Goal: Transaction & Acquisition: Purchase product/service

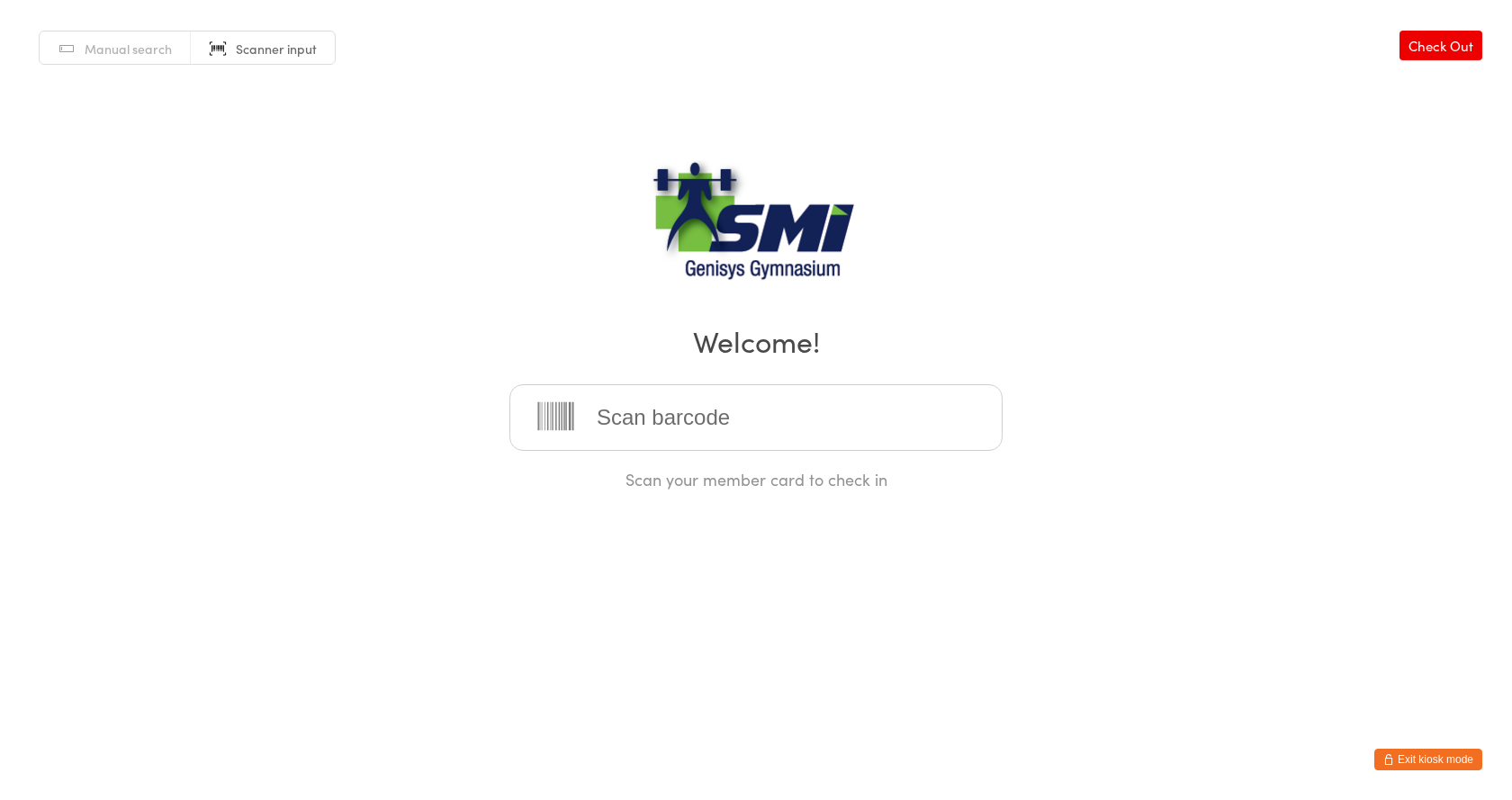
click at [102, 57] on span "Manual search" at bounding box center [128, 49] width 87 height 18
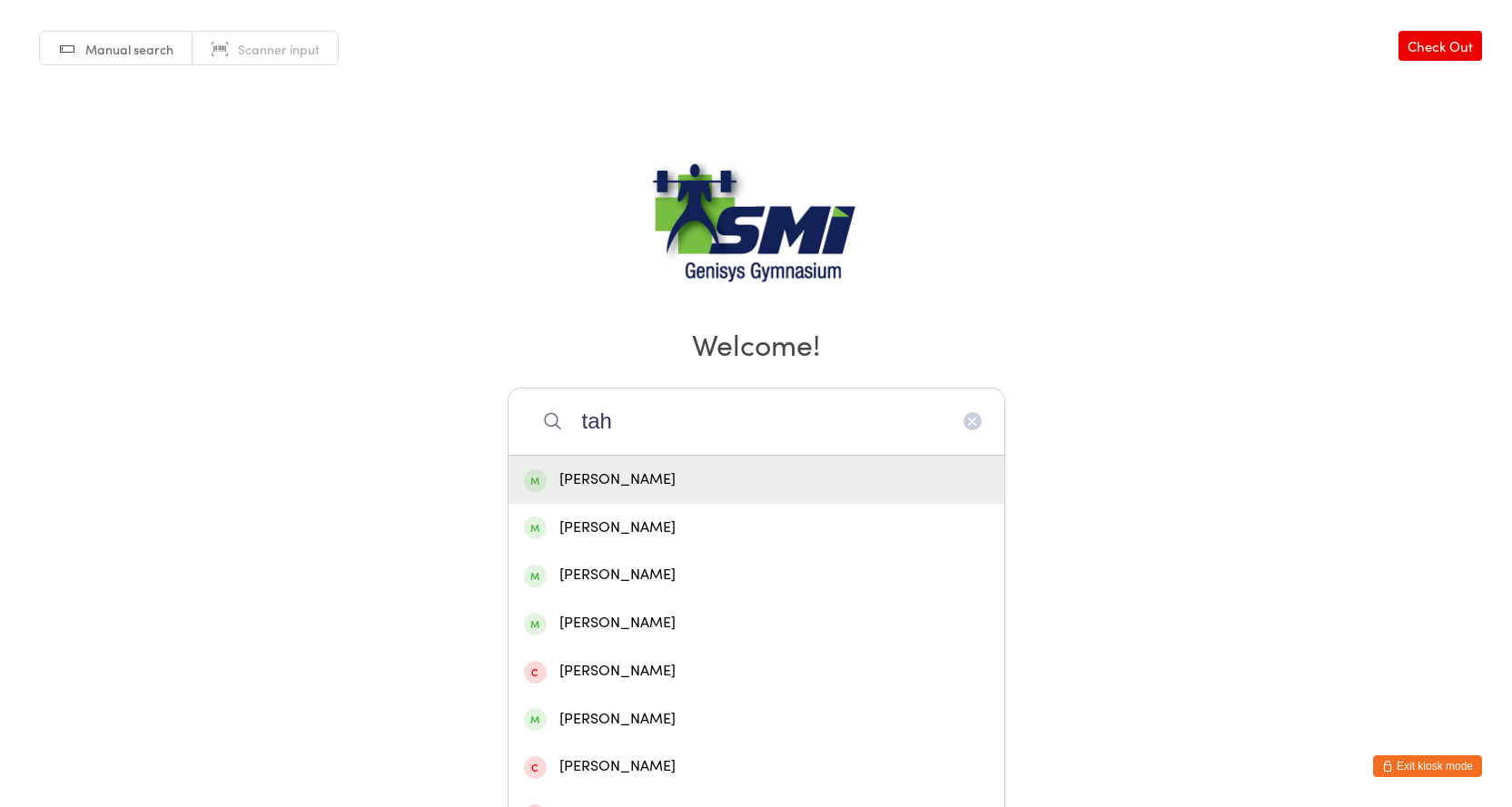
type input "tah"
click at [641, 488] on div "Tahli Weigand" at bounding box center [756, 480] width 465 height 25
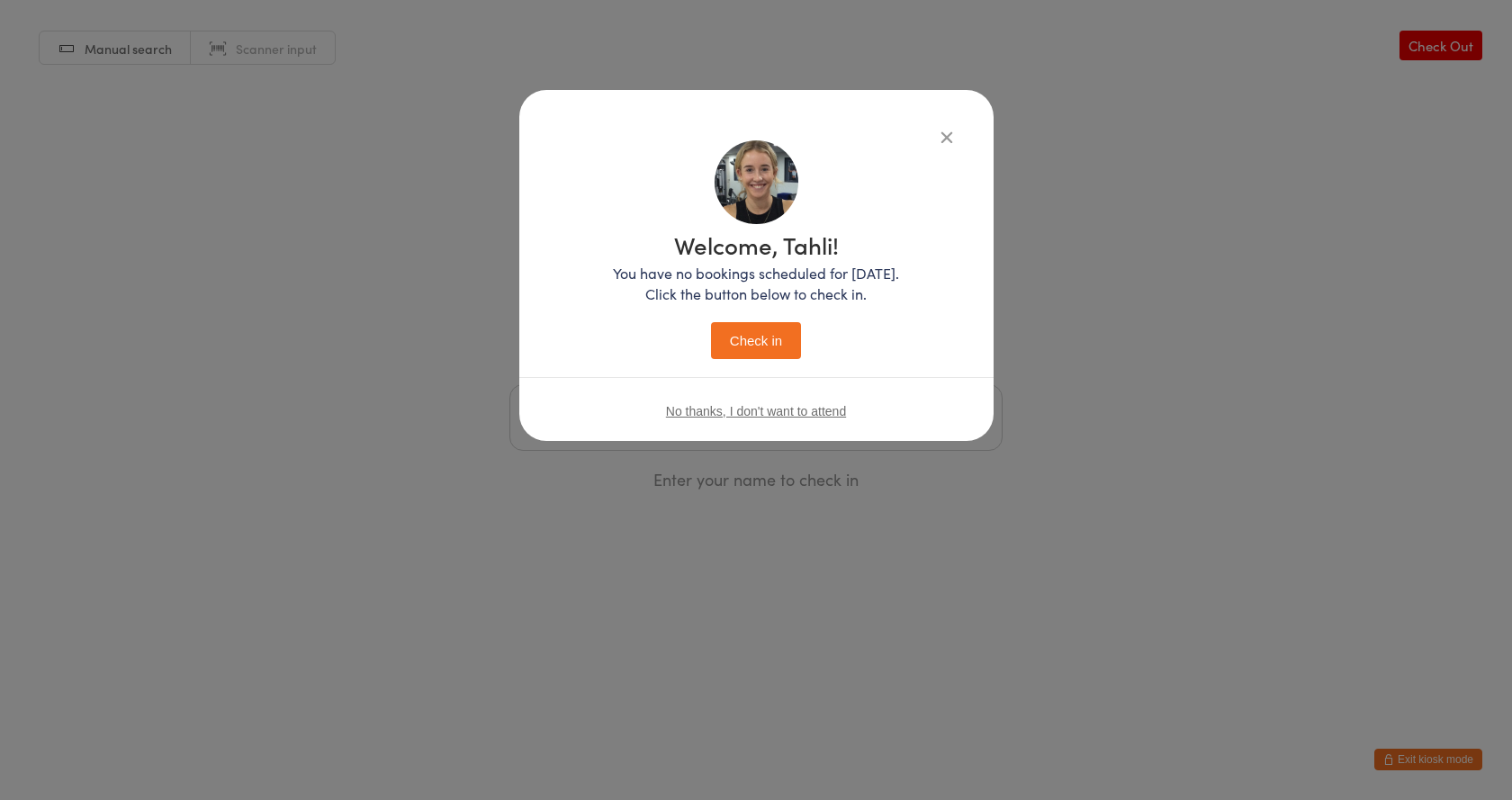
click at [775, 340] on button "Check in" at bounding box center [756, 341] width 90 height 37
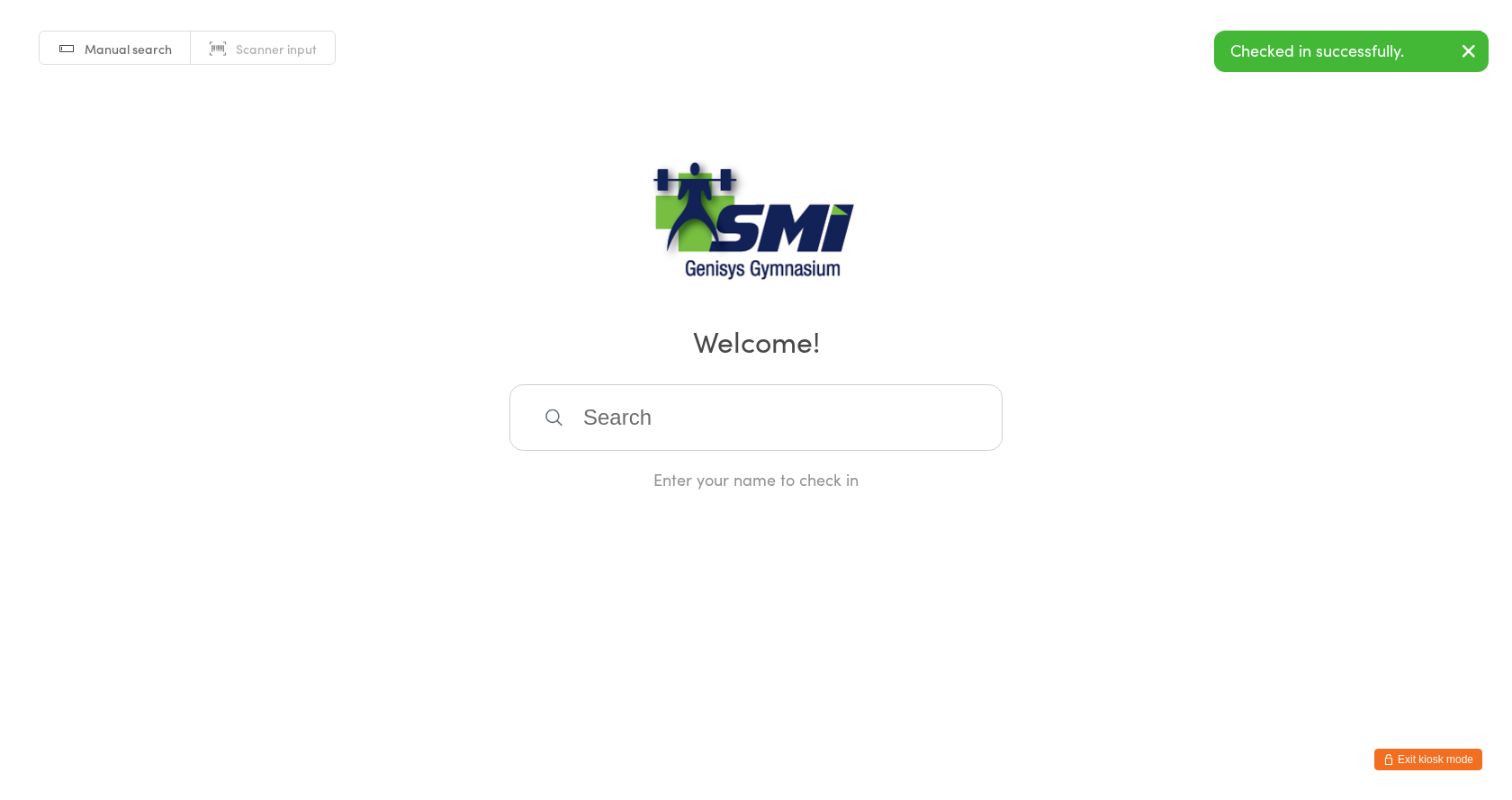
click at [281, 51] on span "Scanner input" at bounding box center [276, 49] width 81 height 18
click at [681, 456] on div "Scan your member card to check in" at bounding box center [756, 438] width 494 height 107
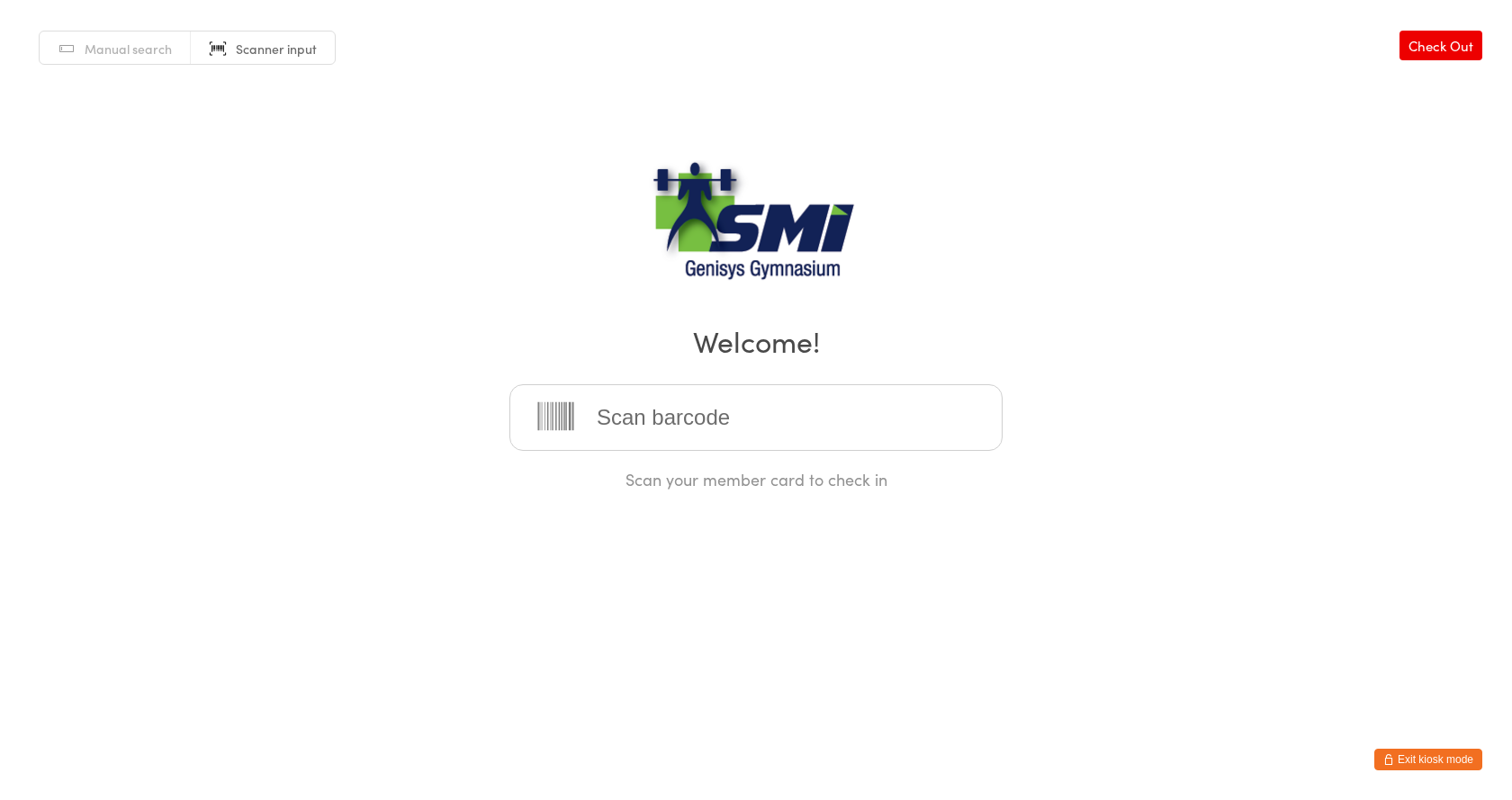
click at [1430, 758] on button "Exit kiosk mode" at bounding box center [1428, 759] width 108 height 22
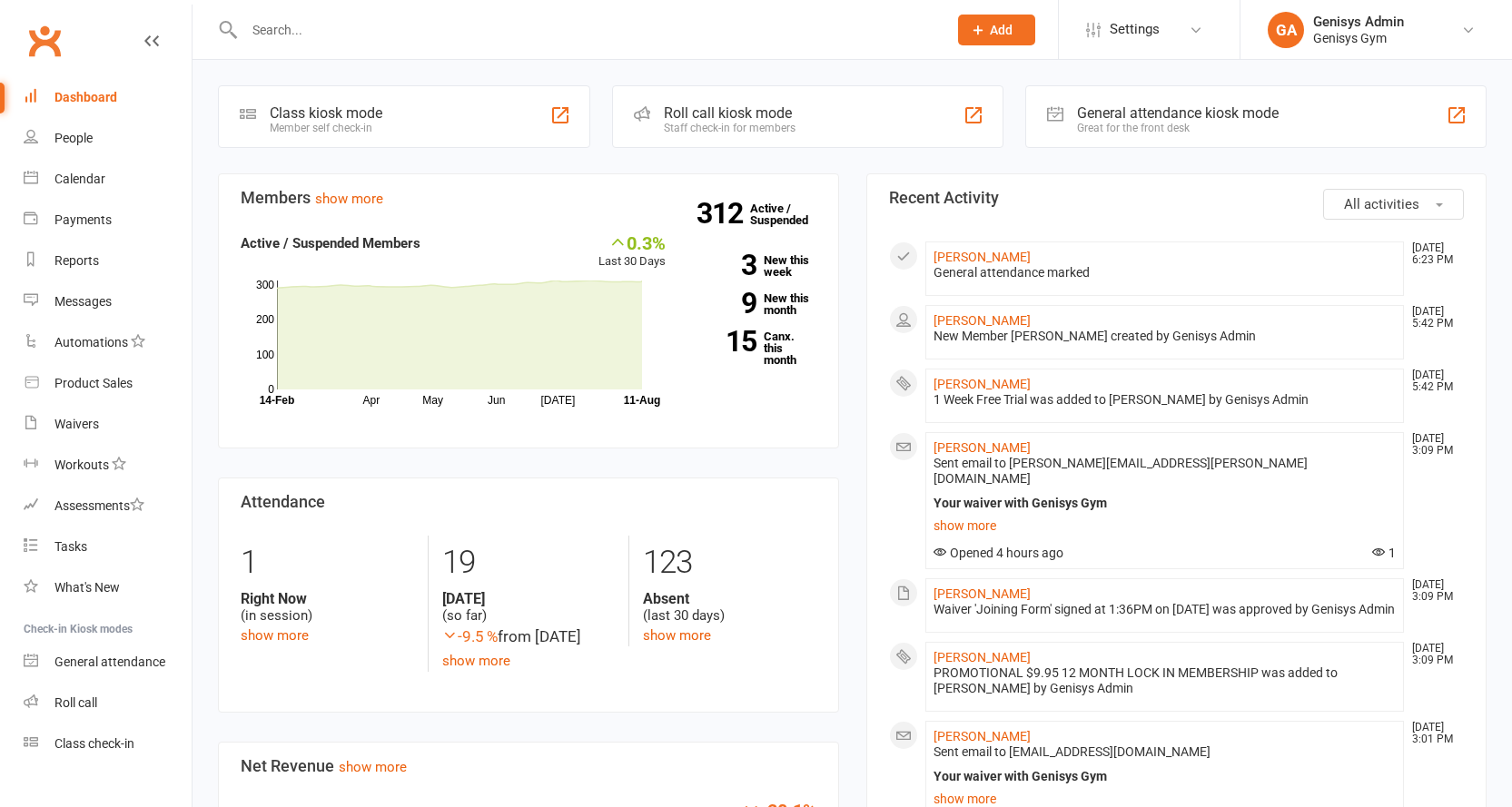
click at [86, 382] on div "Product Sales" at bounding box center [93, 383] width 78 height 14
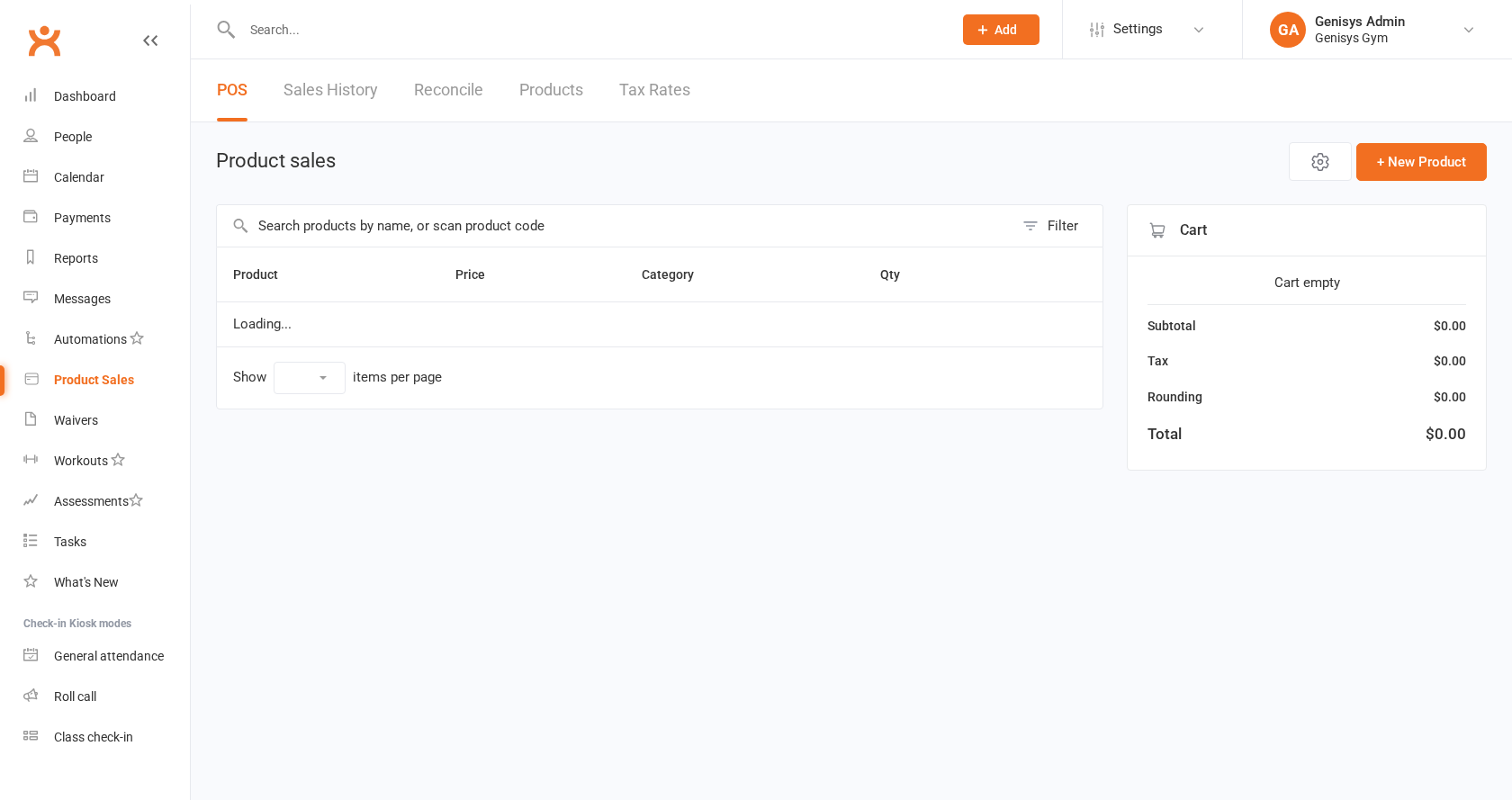
select select "100"
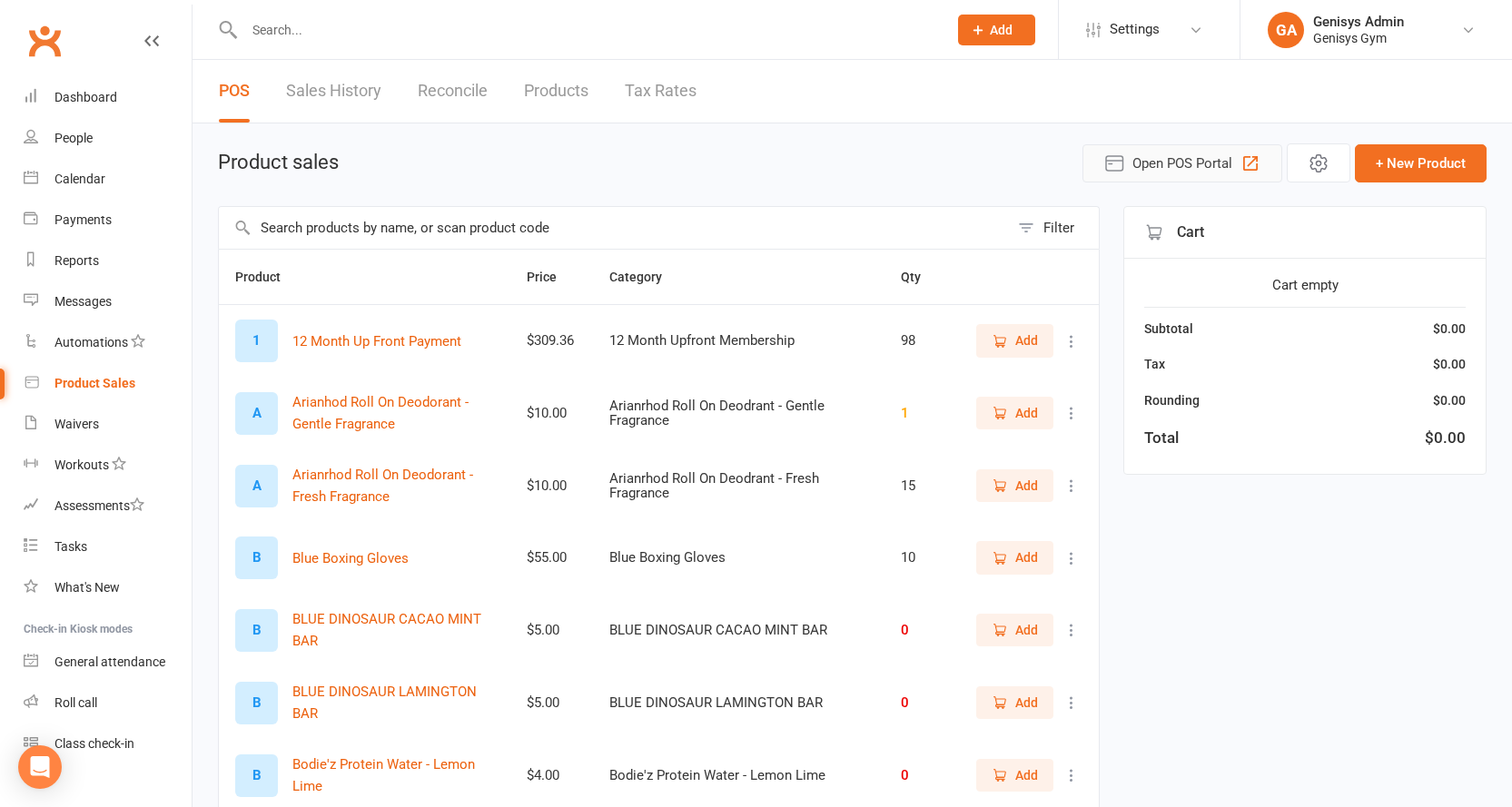
click at [1239, 160] on button "Open POS Portal" at bounding box center [1182, 163] width 200 height 38
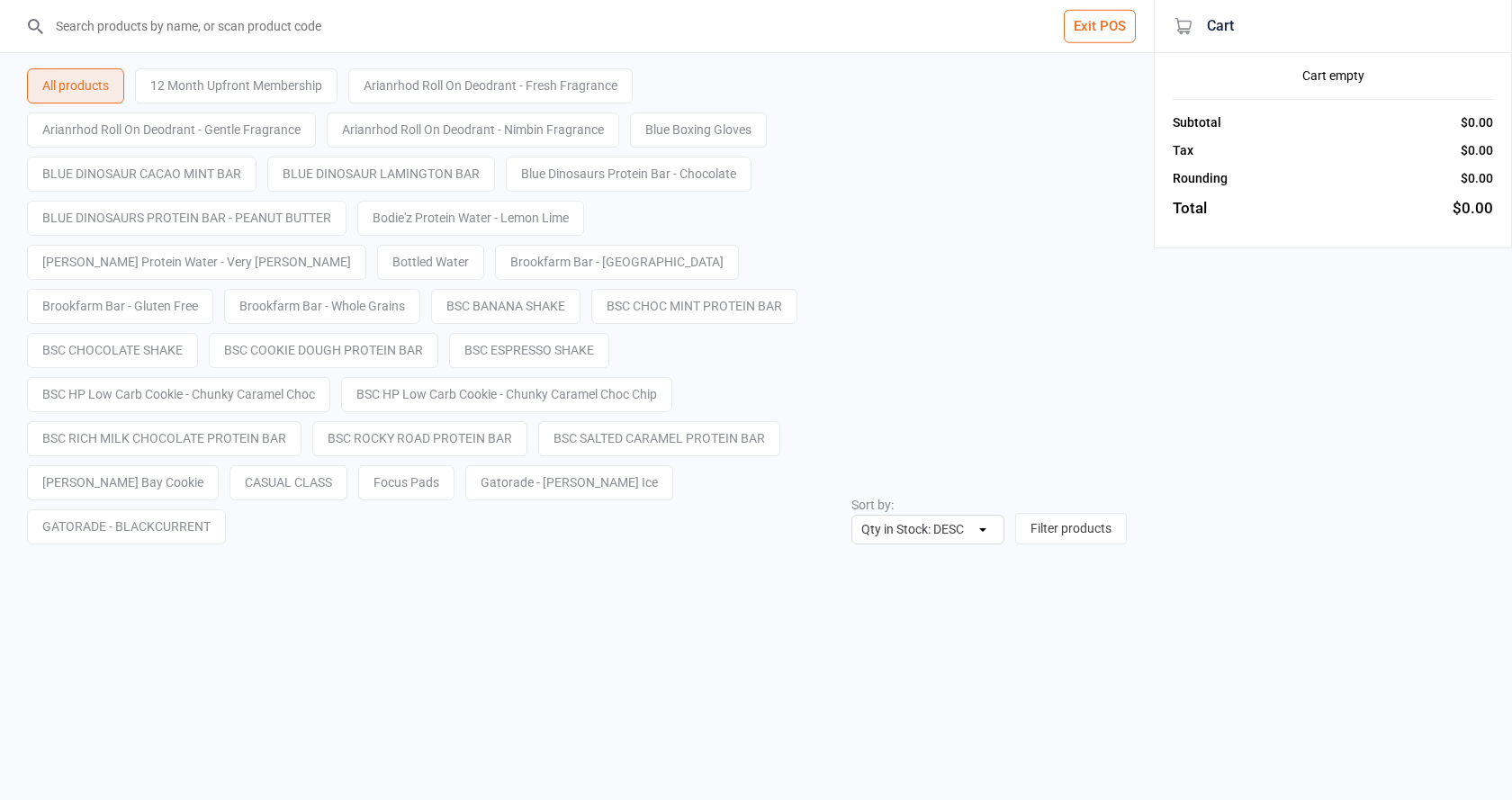
select select "stock_count-desc"
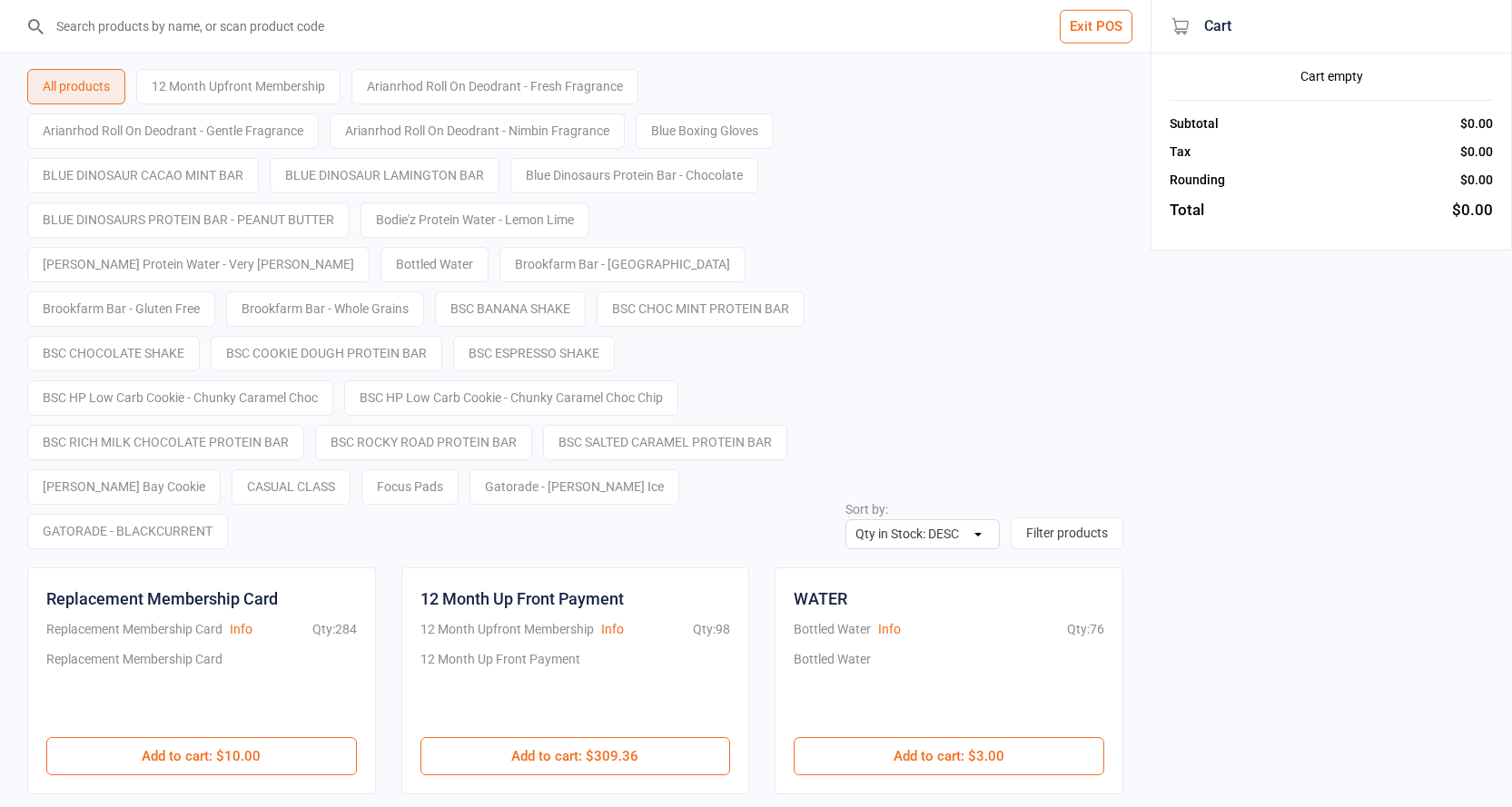
click at [596, 35] on input "search" at bounding box center [585, 26] width 1077 height 53
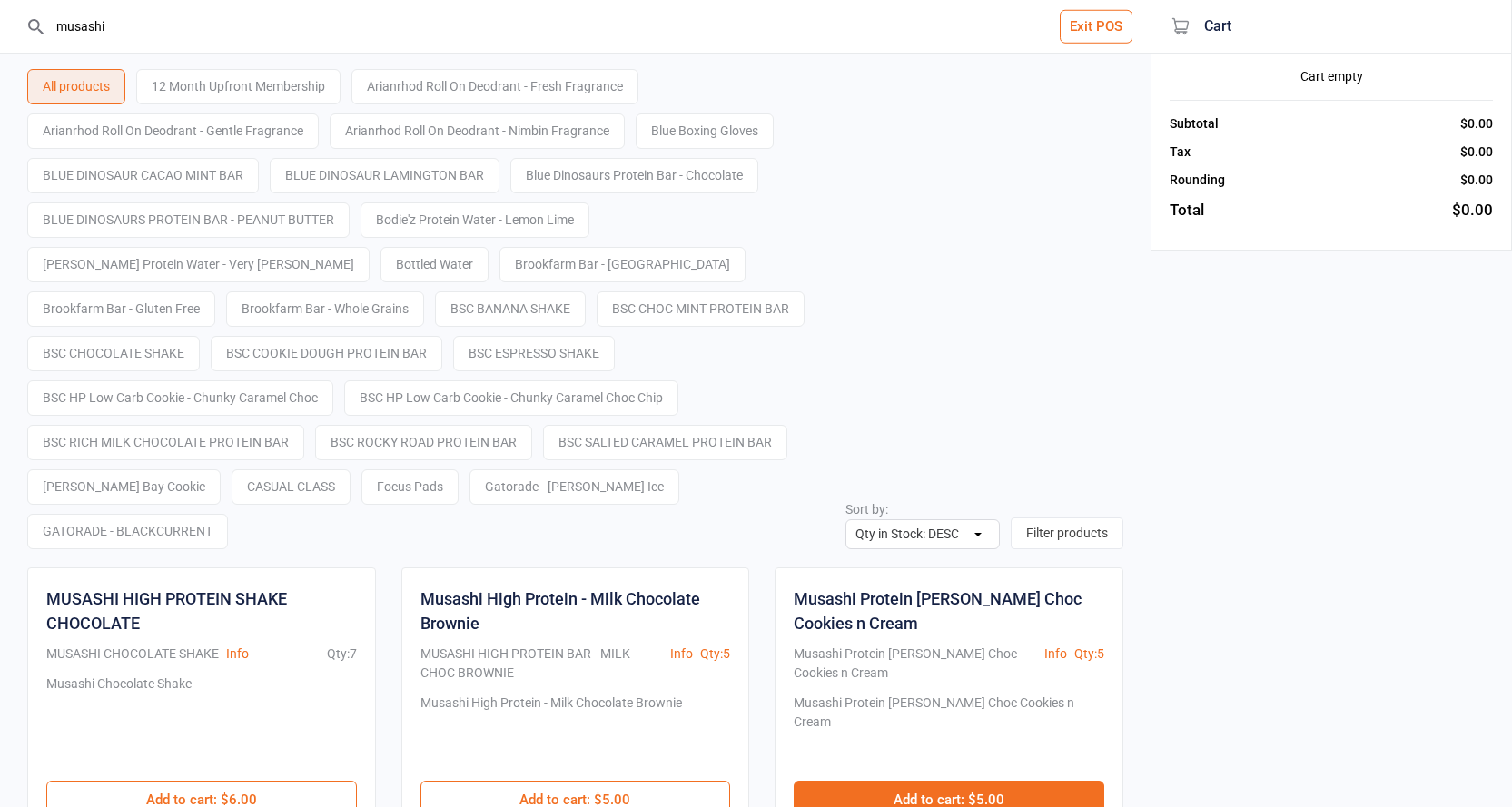
type input "musashi"
click at [1046, 781] on button "Add to cart : $5.00" at bounding box center [949, 800] width 311 height 38
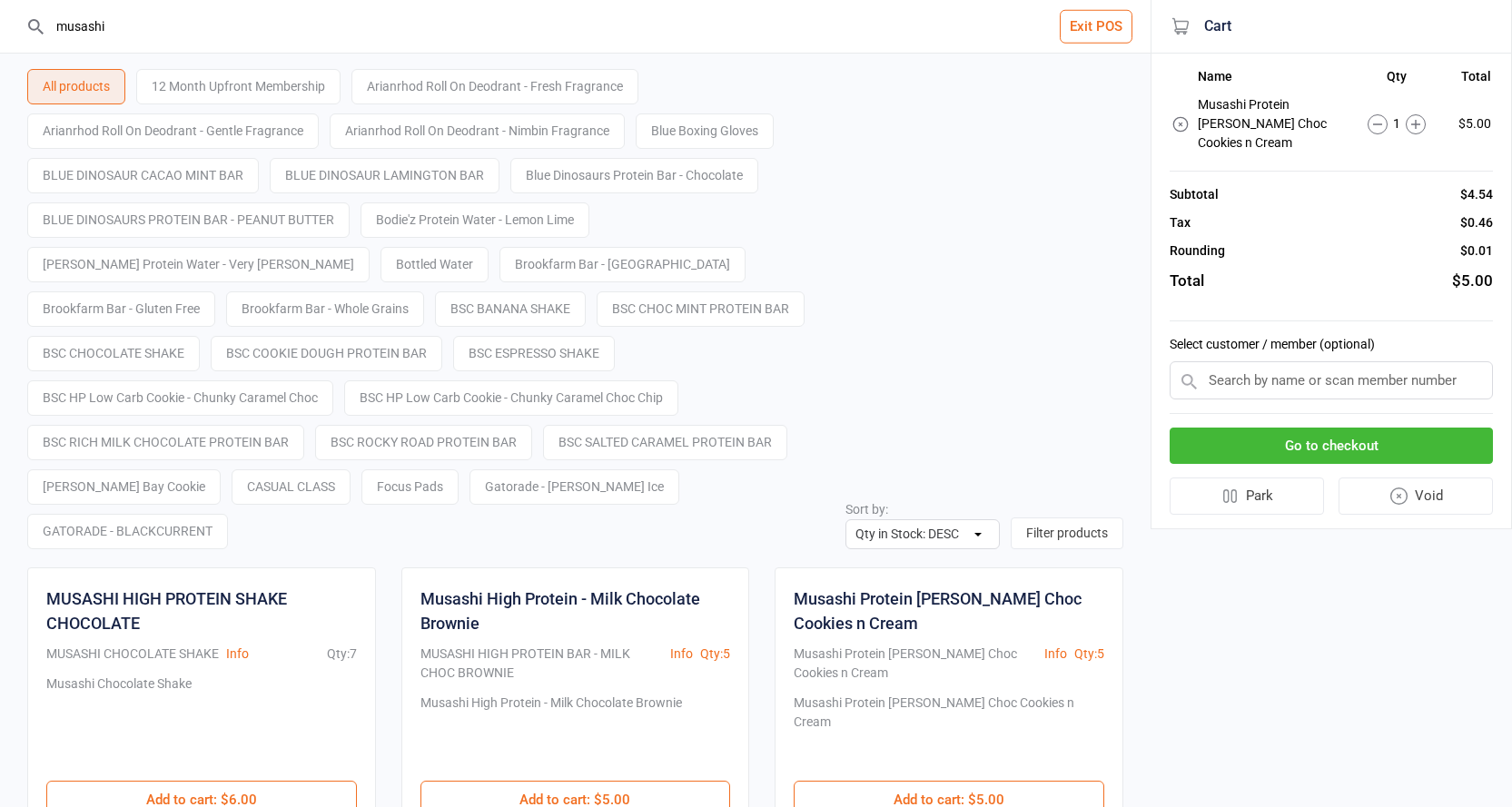
click at [1336, 442] on button "Go to checkout" at bounding box center [1331, 446] width 323 height 37
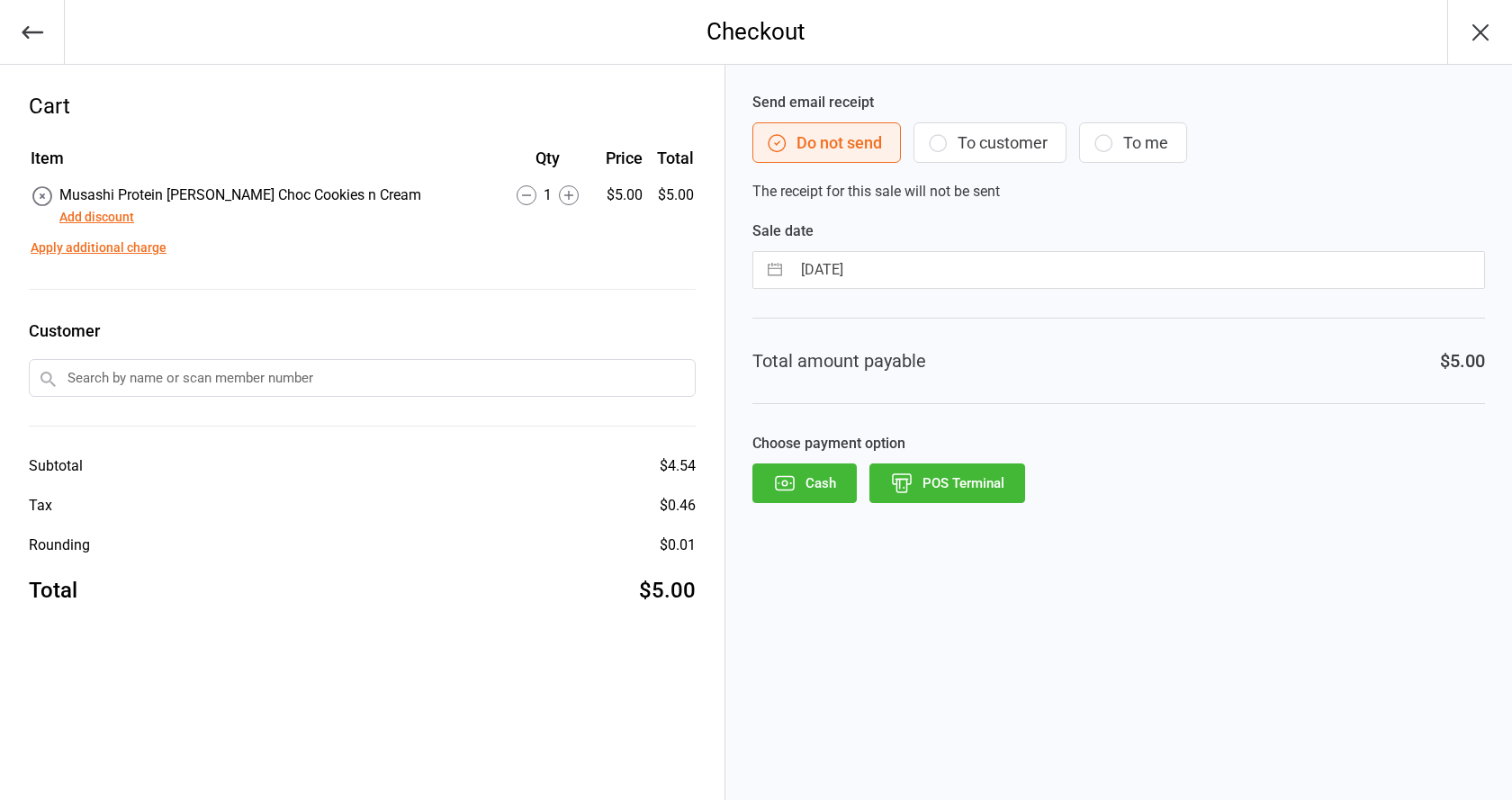
click at [930, 474] on button "POS Terminal" at bounding box center [947, 483] width 156 height 40
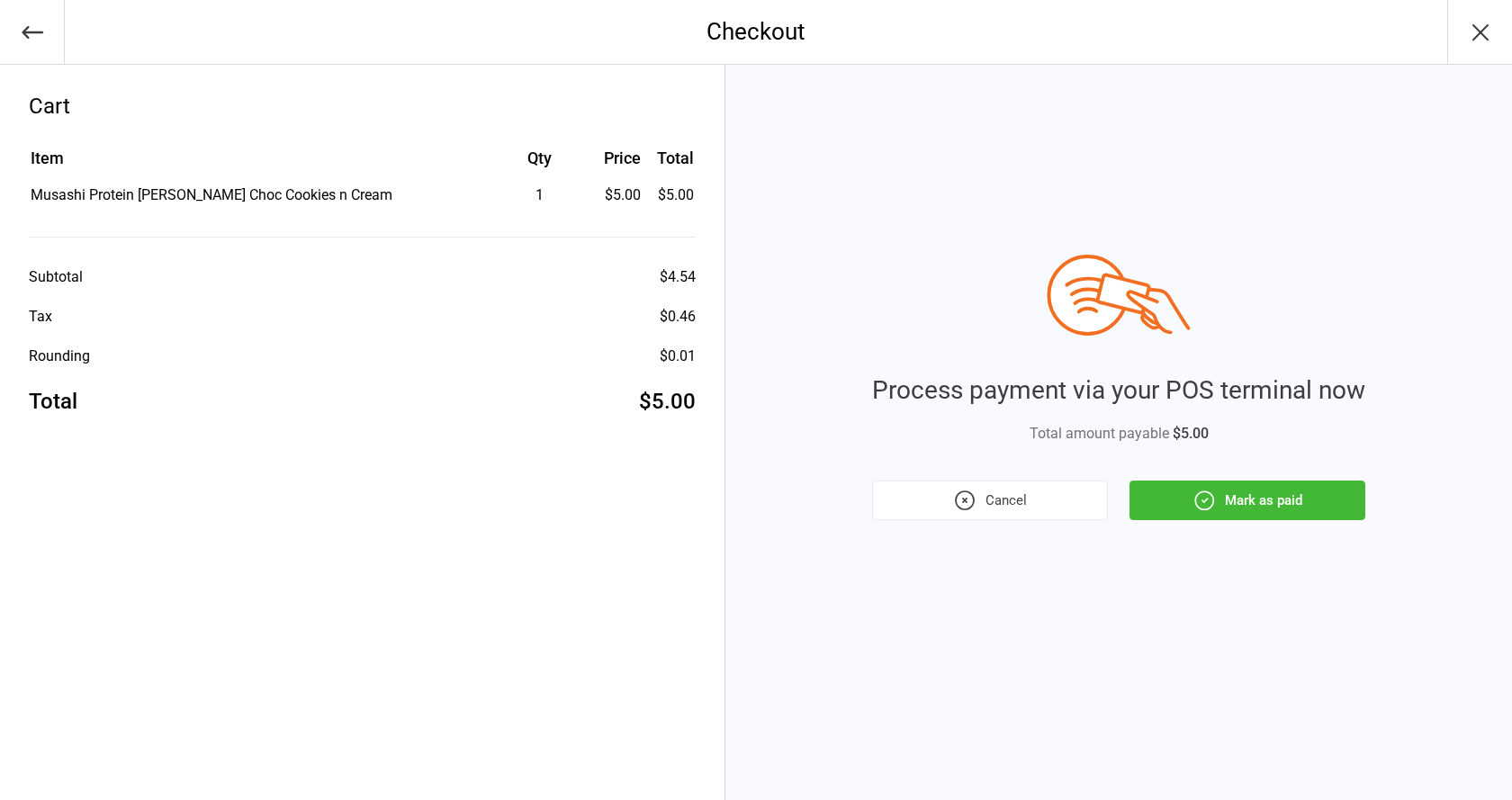
click at [1271, 494] on button "Mark as paid" at bounding box center [1248, 500] width 236 height 40
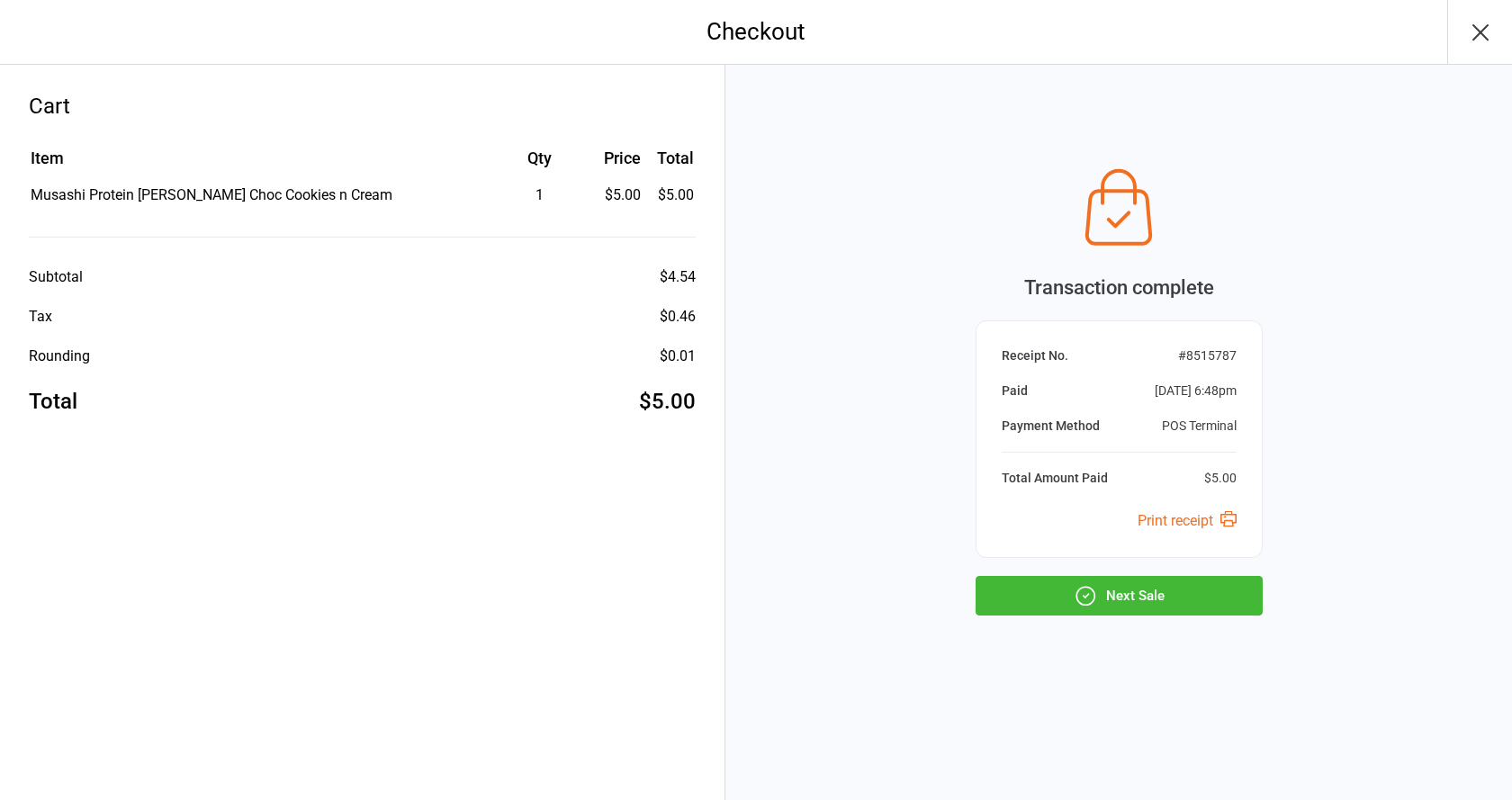
drag, startPoint x: 1109, startPoint y: 597, endPoint x: 1109, endPoint y: 584, distance: 13.0
click at [1112, 595] on button "Next Sale" at bounding box center [1119, 596] width 287 height 40
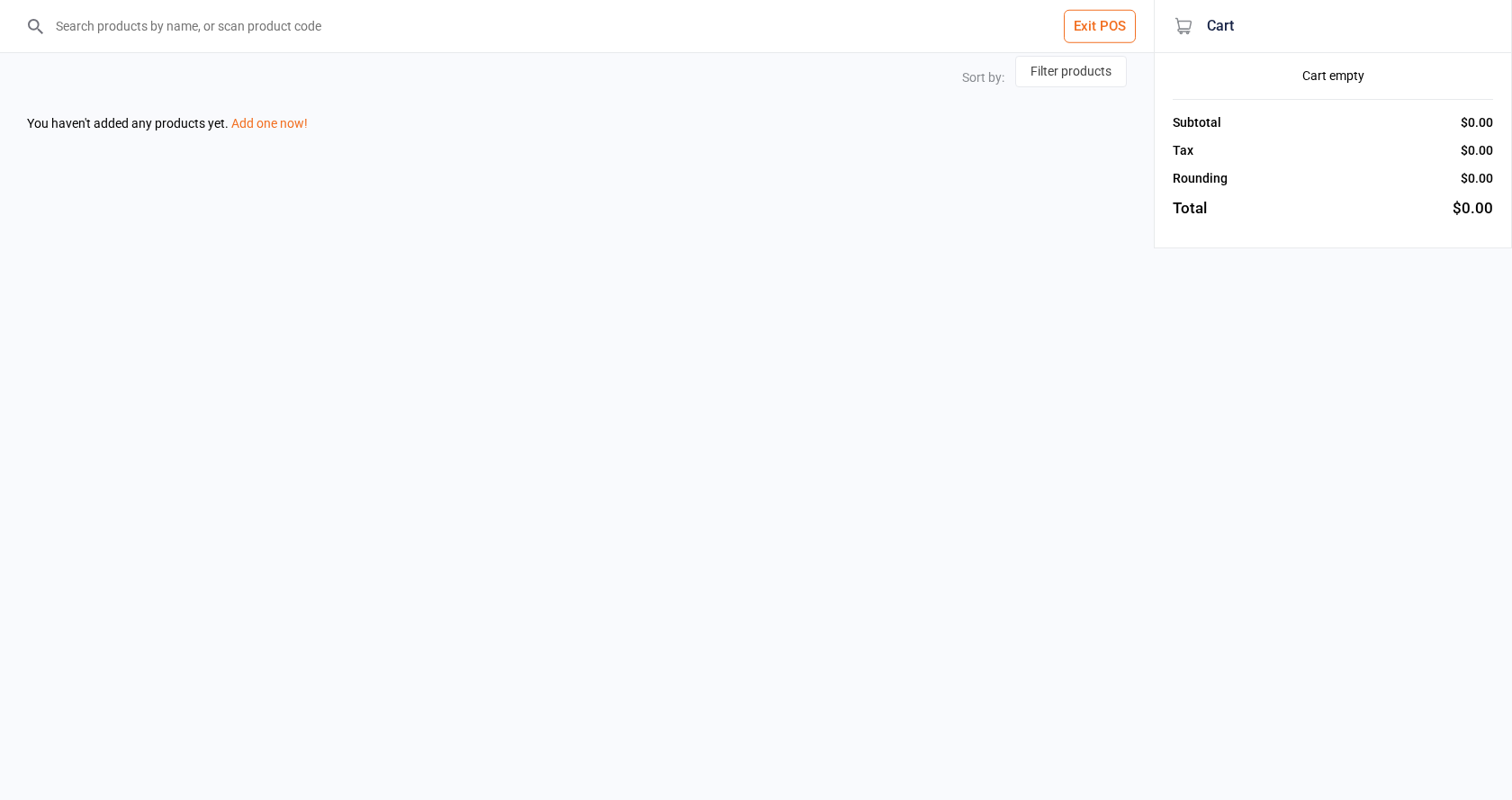
select select "stock_count-desc"
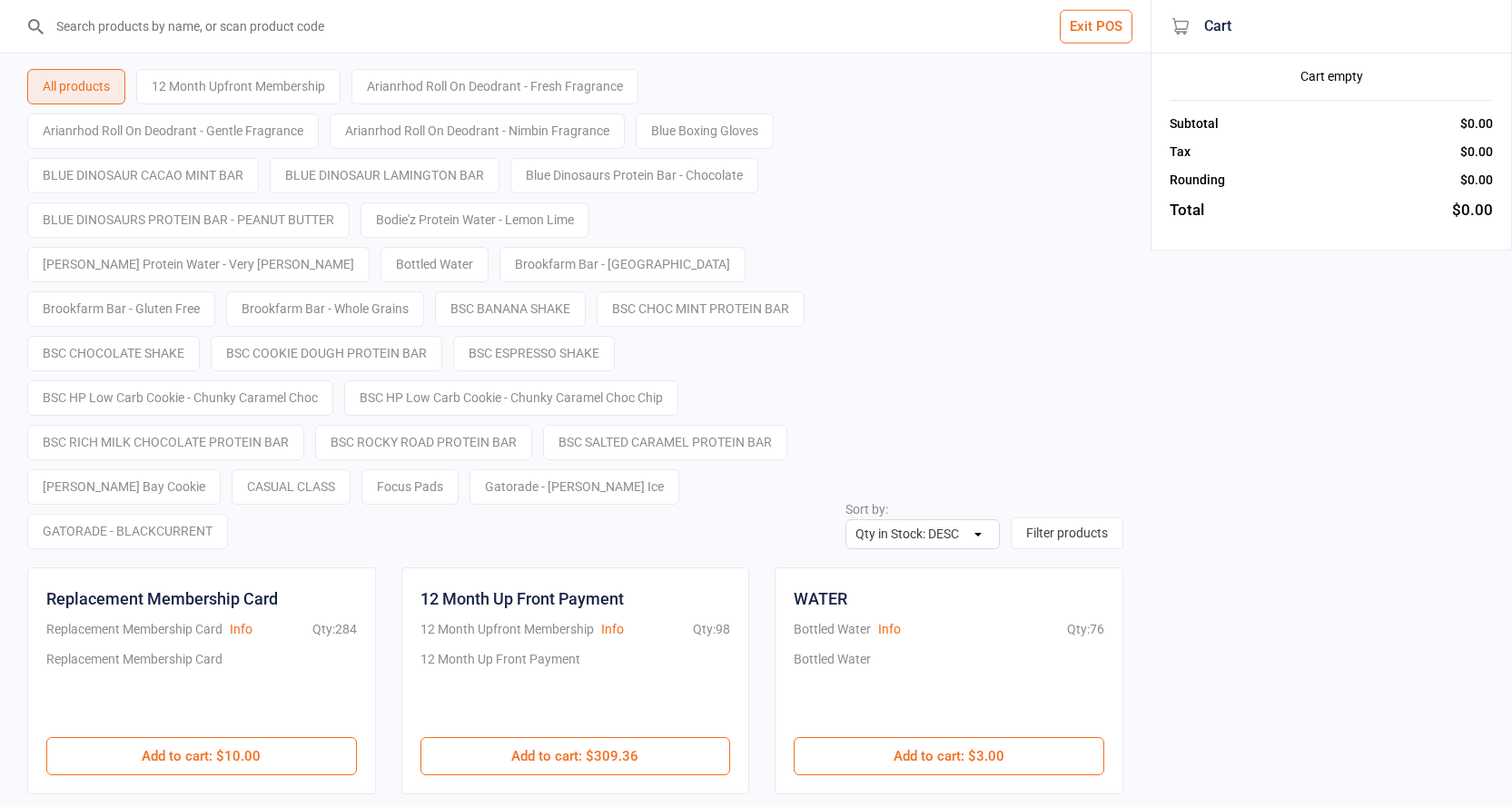
click at [1110, 36] on button "Exit POS" at bounding box center [1097, 26] width 73 height 34
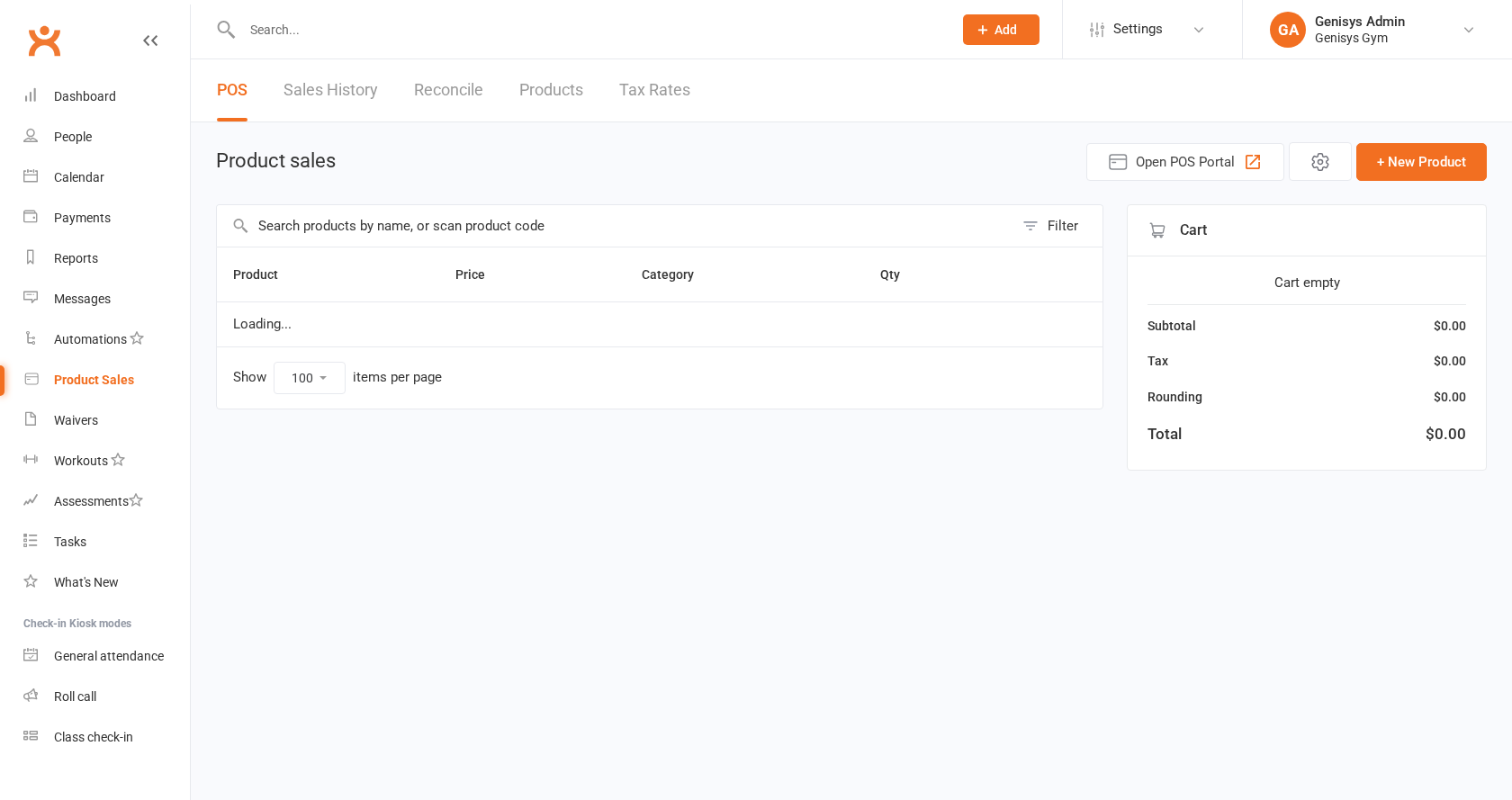
select select "100"
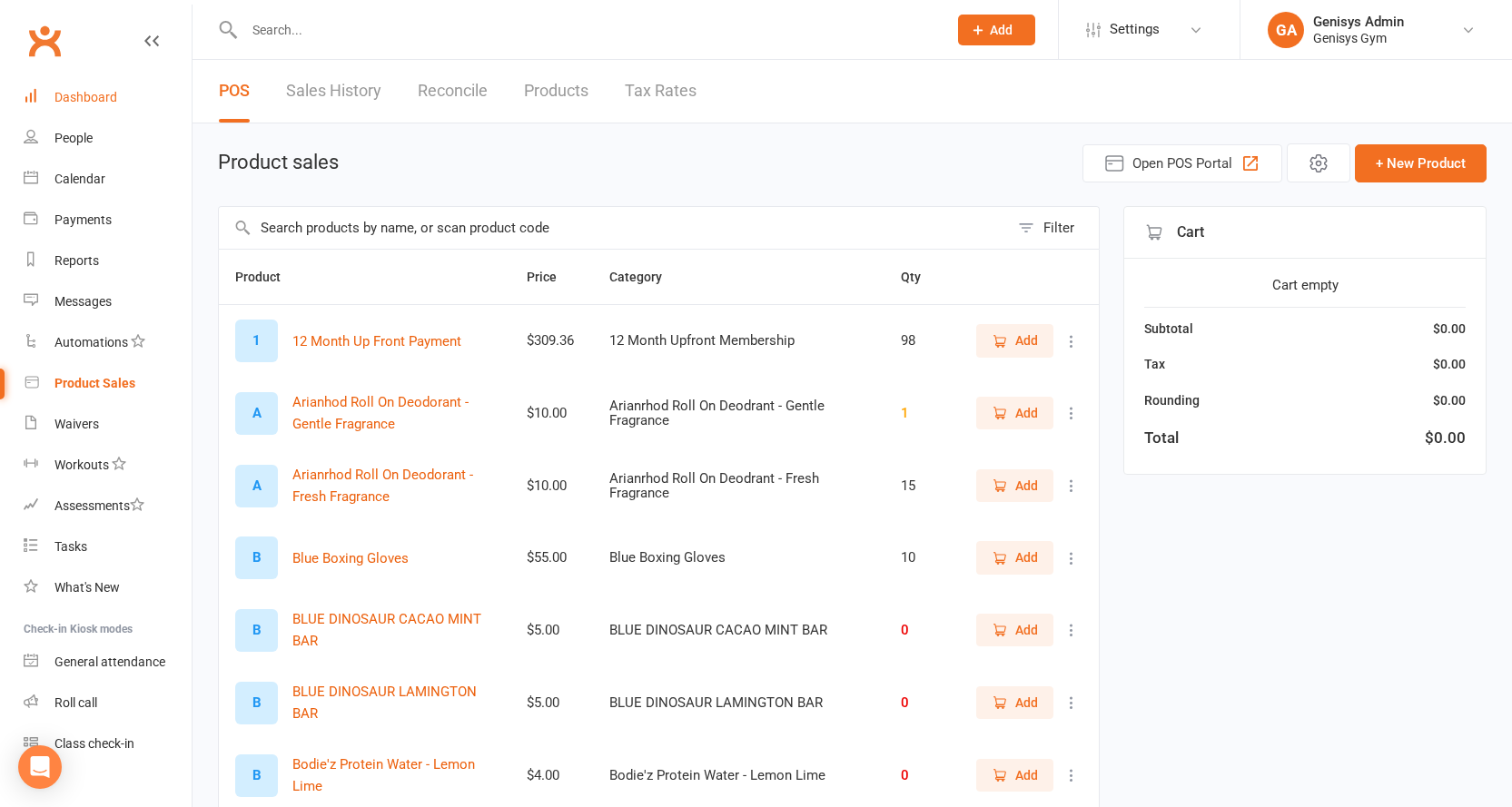
click at [104, 90] on div "Dashboard" at bounding box center [85, 97] width 62 height 14
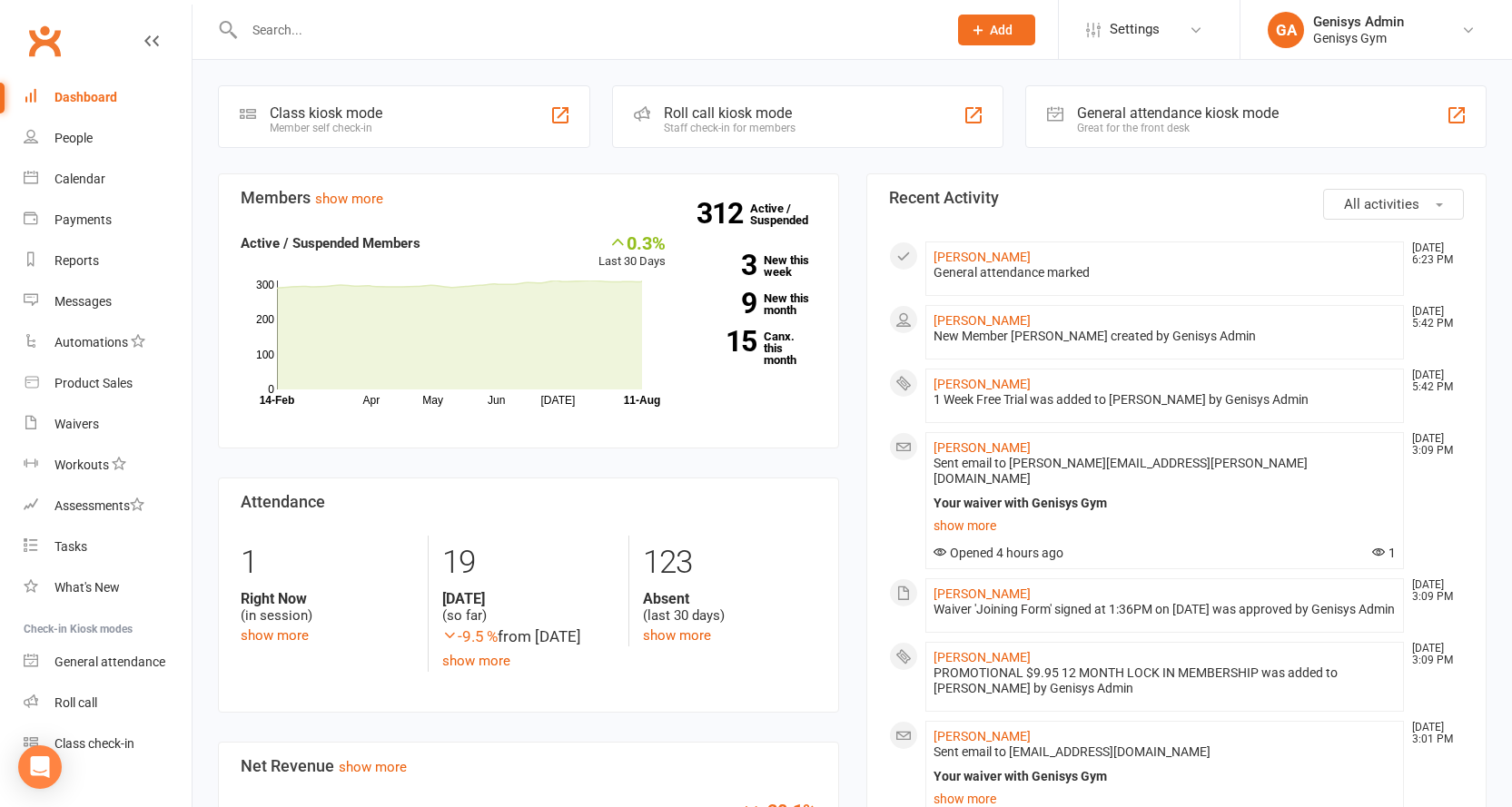
click at [1152, 136] on div "General attendance kiosk mode Great for the front desk" at bounding box center [1256, 116] width 461 height 62
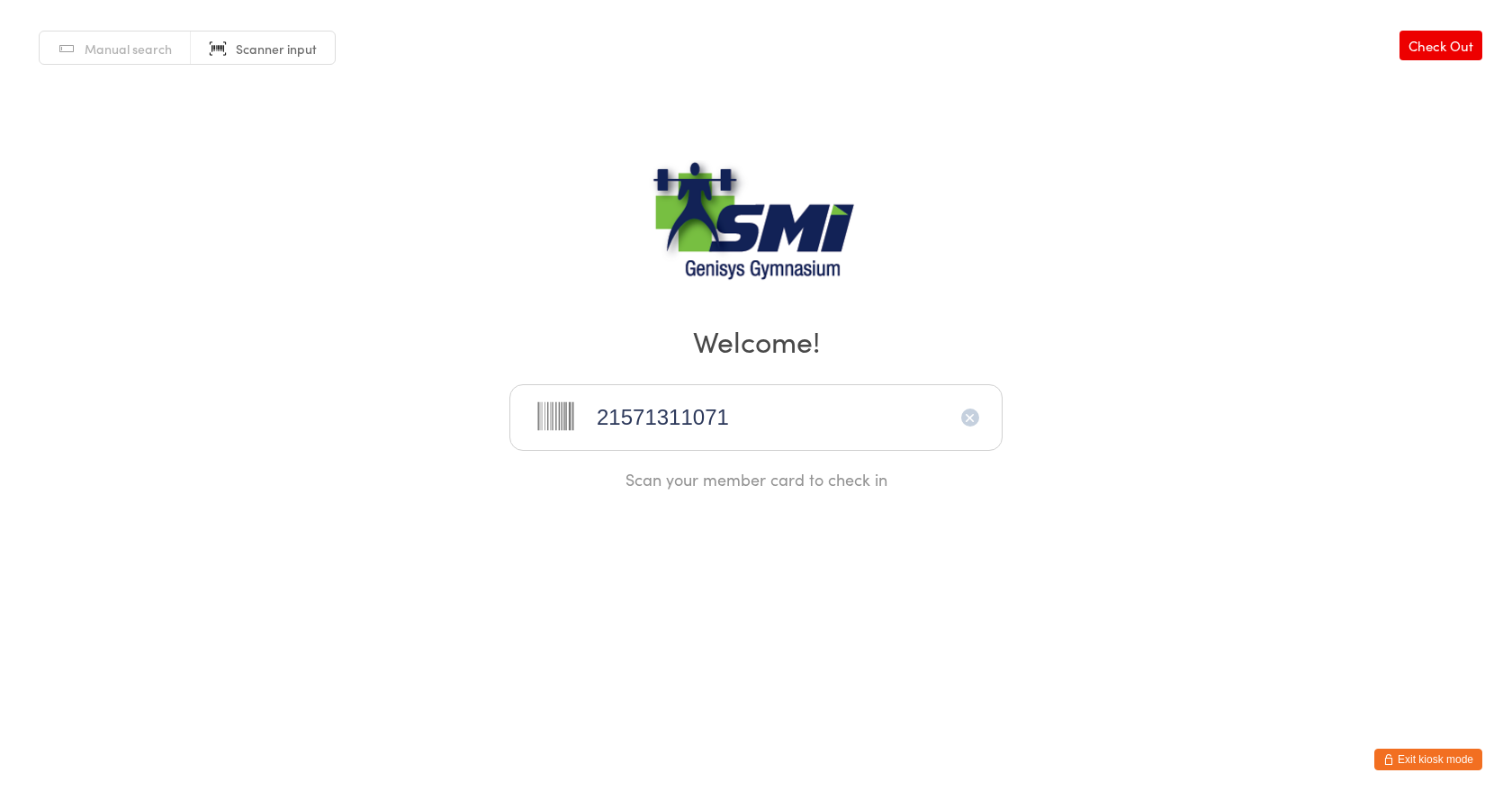
type input "21571311071"
